Goal: Navigation & Orientation: Find specific page/section

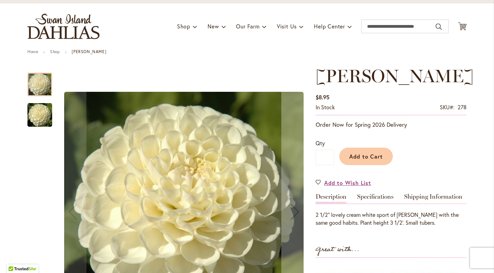
scroll to position [34, 0]
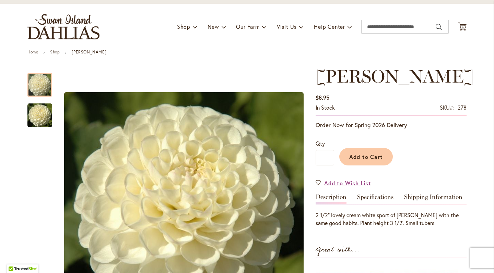
click at [58, 51] on link "Shop" at bounding box center [55, 51] width 10 height 5
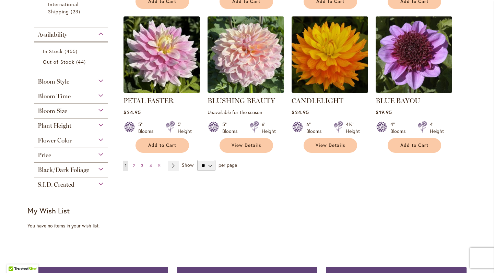
scroll to position [539, 0]
click at [69, 115] on div "Bloom Size" at bounding box center [70, 109] width 73 height 11
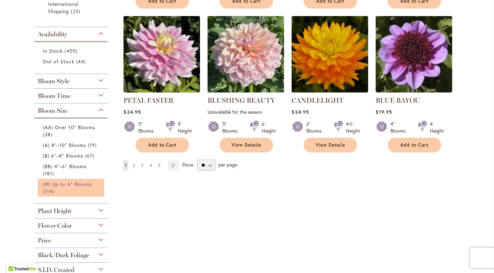
click at [72, 184] on link "(M) Up to 4" Blooms 114 items" at bounding box center [72, 188] width 58 height 14
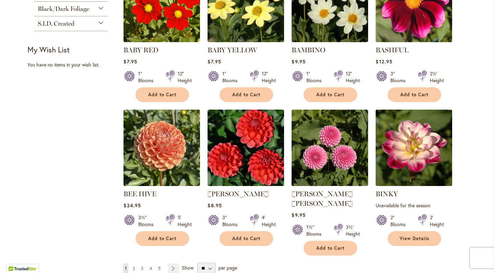
scroll to position [480, 0]
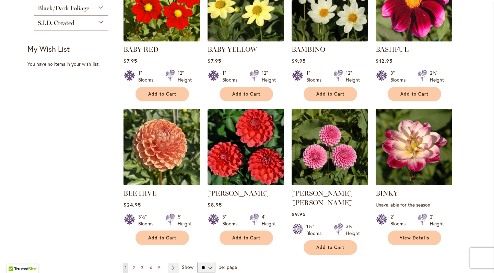
click at [147, 155] on img at bounding box center [162, 147] width 80 height 80
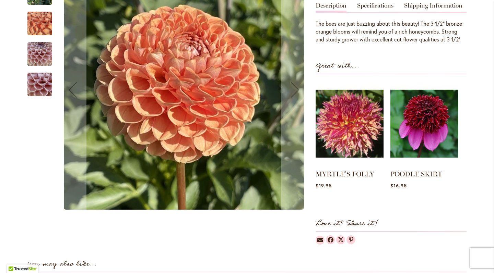
scroll to position [241, 0]
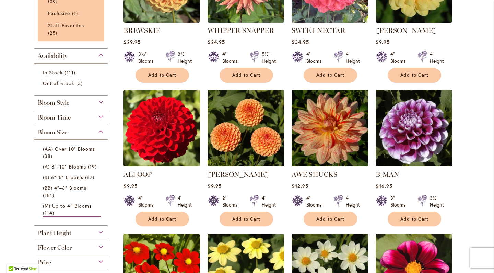
scroll to position [211, 0]
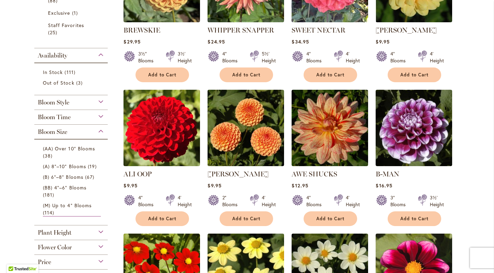
click at [89, 106] on div "Bloom Style" at bounding box center [70, 100] width 73 height 11
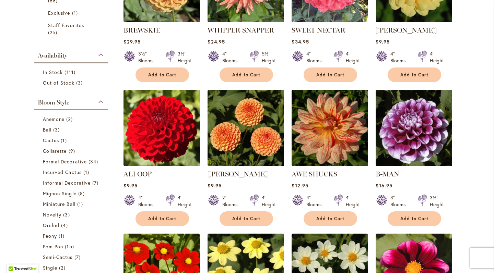
scroll to position [310, 0]
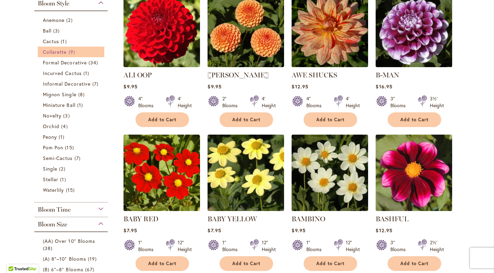
click at [74, 56] on span "9 items" at bounding box center [73, 51] width 8 height 7
